Goal: Find specific page/section: Find specific page/section

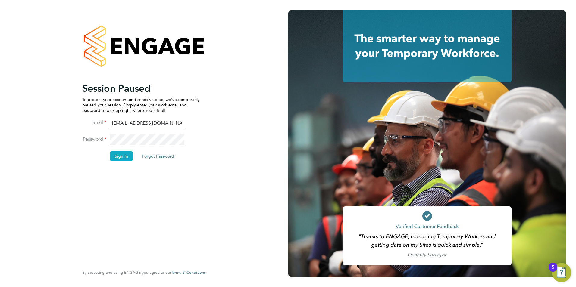
click at [119, 156] on button "Sign In" at bounding box center [121, 156] width 23 height 10
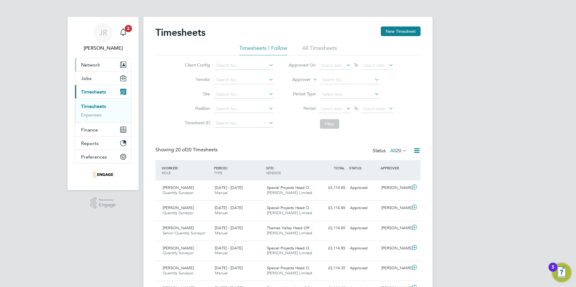
click at [89, 63] on span "Network" at bounding box center [90, 65] width 19 height 6
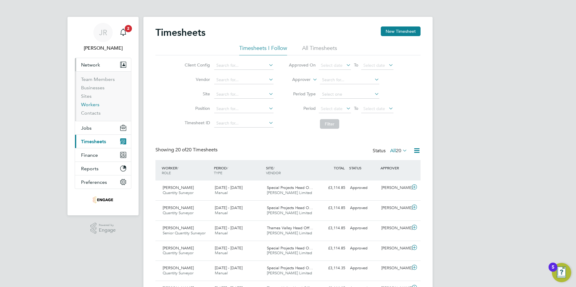
click at [94, 103] on link "Workers" at bounding box center [90, 105] width 18 height 6
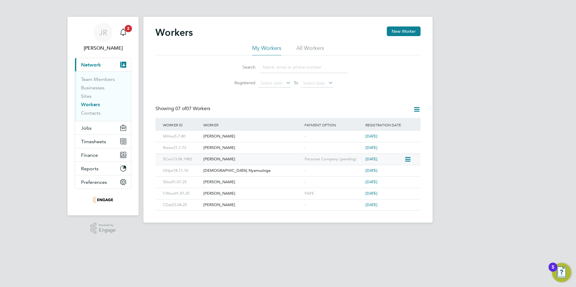
click at [408, 160] on icon at bounding box center [407, 159] width 6 height 7
click at [182, 160] on div "SCoo13.06.1982" at bounding box center [181, 159] width 40 height 11
